Goal: Find specific page/section: Find specific page/section

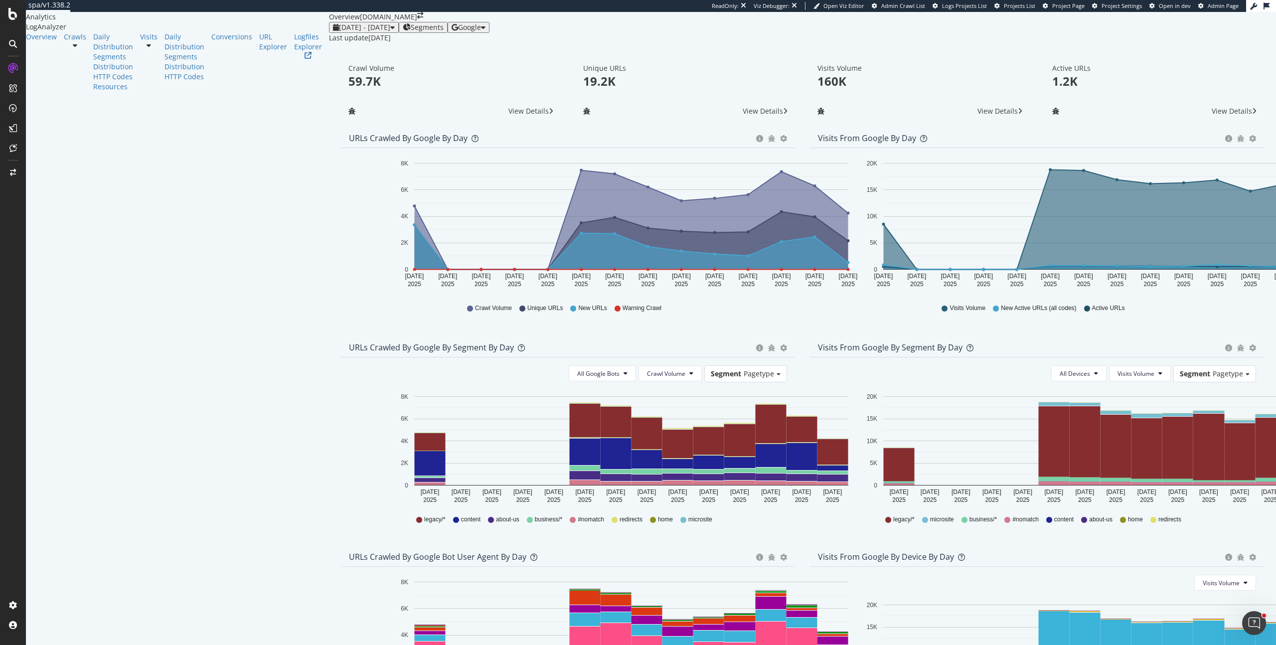
click at [712, 33] on div "[DATE] - [DATE] Segments Google" at bounding box center [802, 27] width 947 height 11
click at [333, 31] on div "[DATE] - [DATE]" at bounding box center [364, 27] width 62 height 8
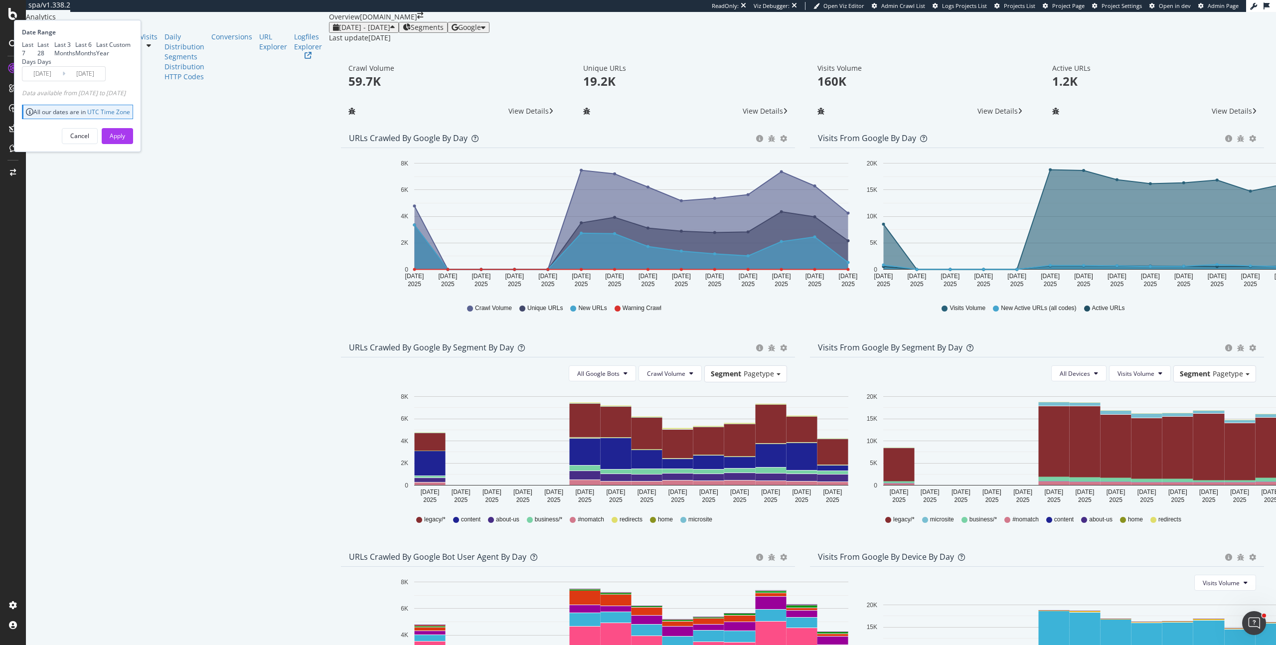
click at [681, 128] on div "Unique URLs 19.2K View Details" at bounding box center [685, 91] width 235 height 73
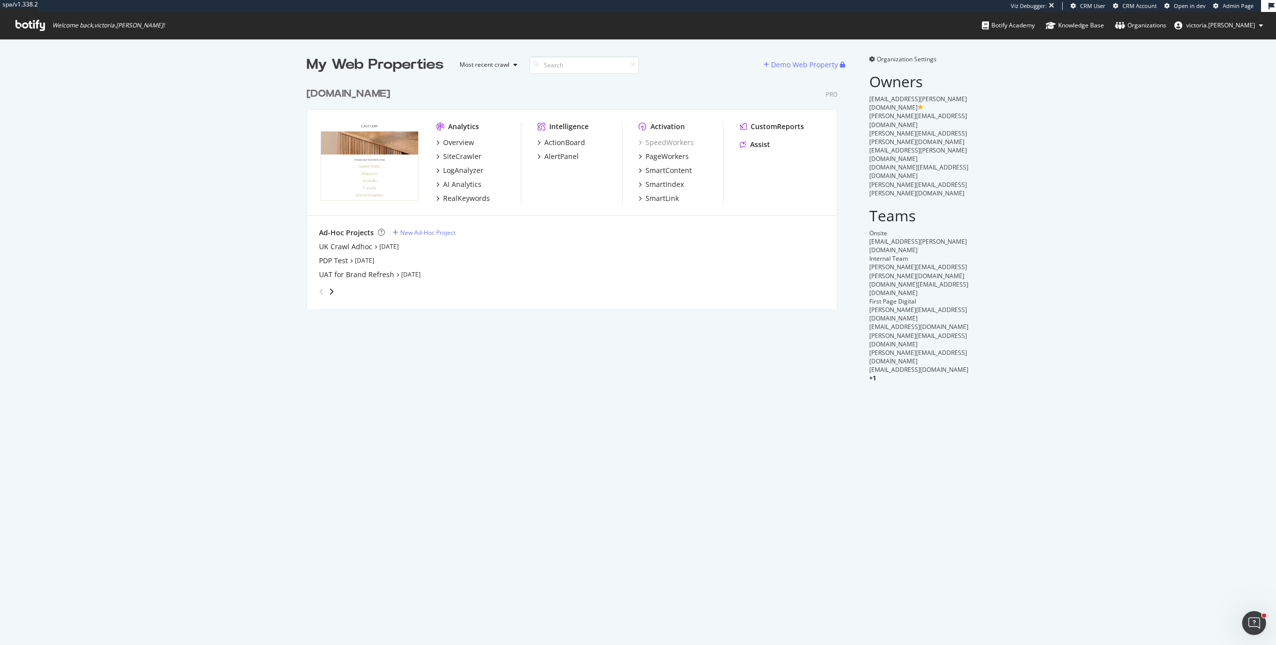
click at [334, 91] on div "www.castlery.com" at bounding box center [349, 94] width 84 height 14
